Goal: Task Accomplishment & Management: Manage account settings

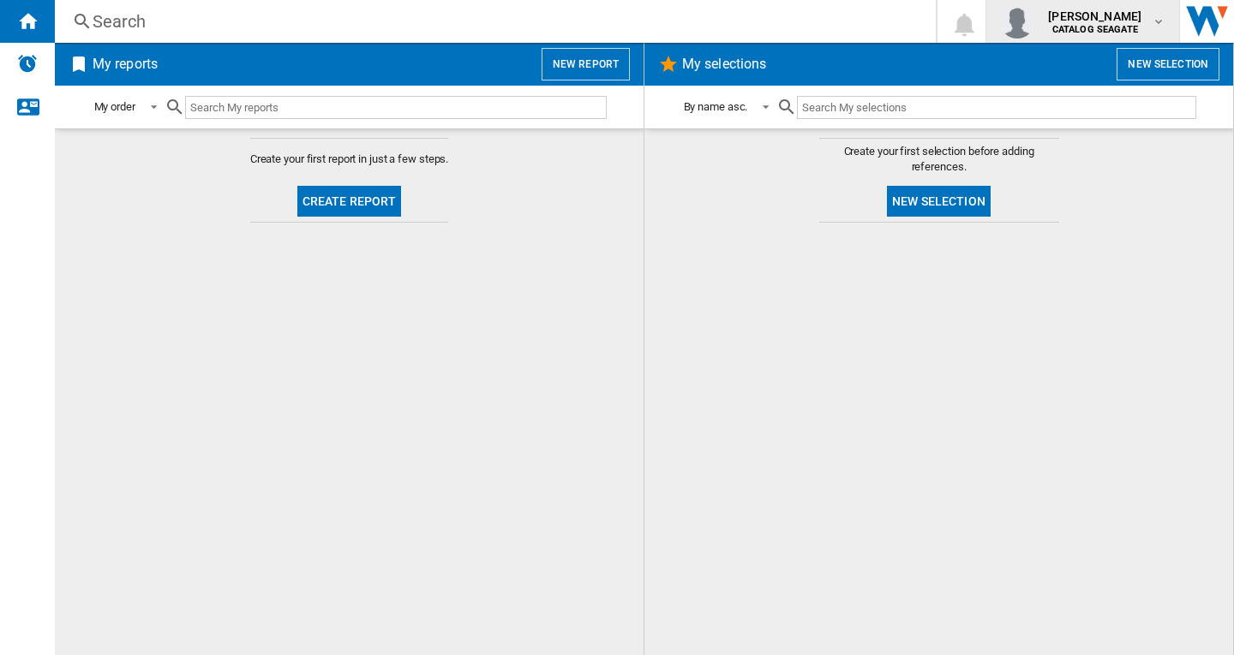
click at [1109, 25] on b "CATALOG SEAGATE" at bounding box center [1095, 29] width 86 height 11
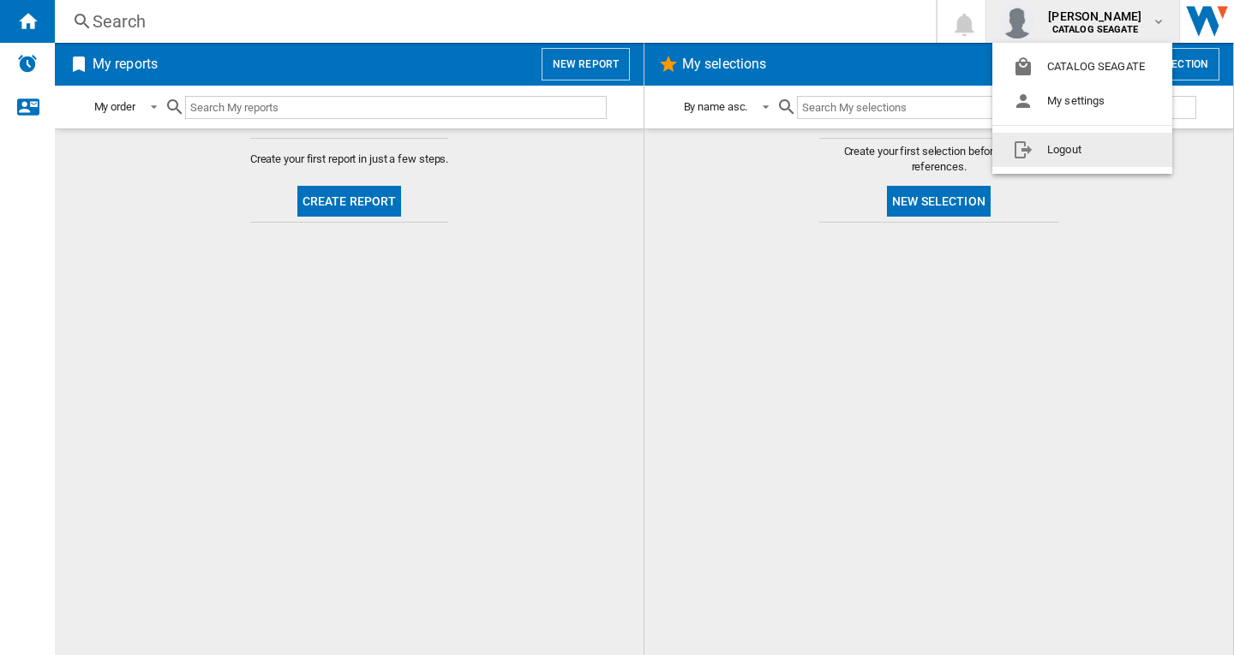
click at [1120, 152] on button "Logout" at bounding box center [1082, 150] width 180 height 34
